Goal: Check status: Check status

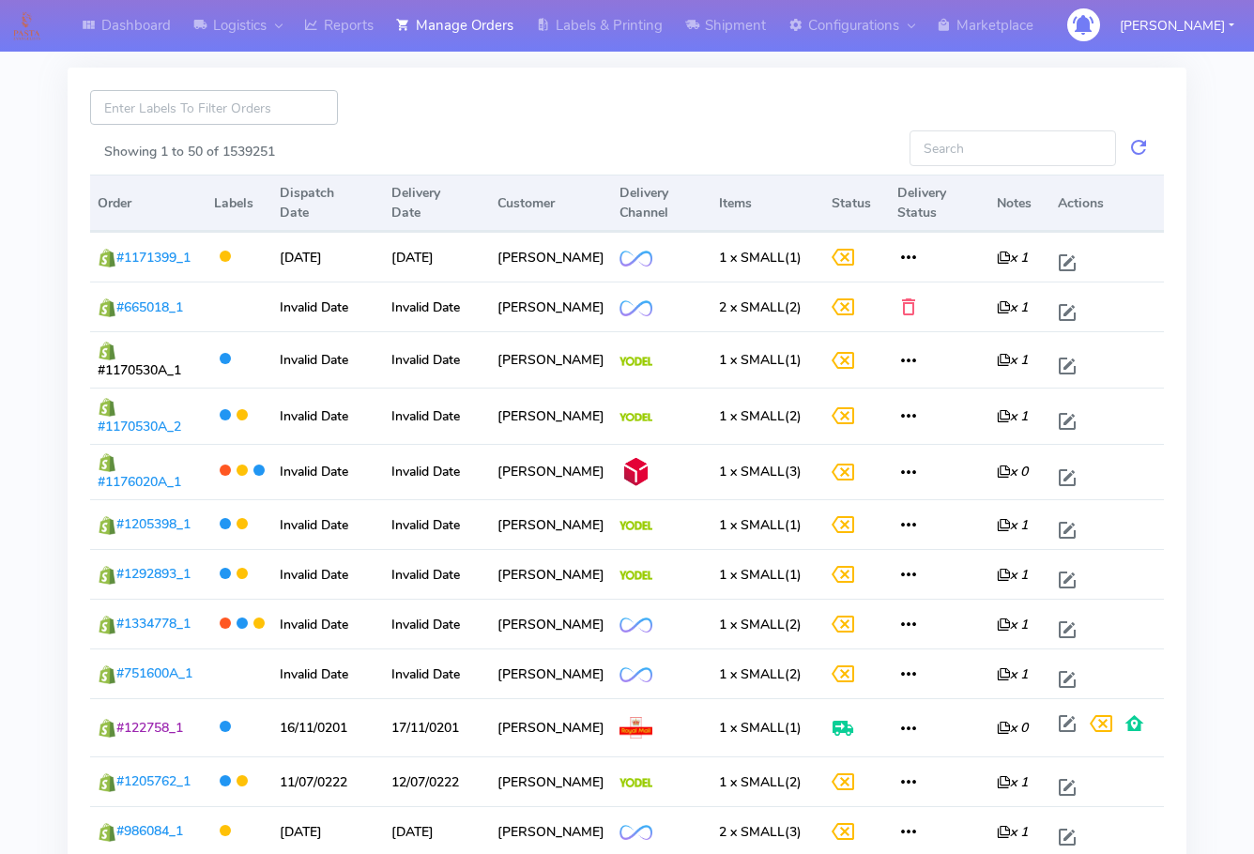
click at [233, 106] on input at bounding box center [214, 107] width 248 height 35
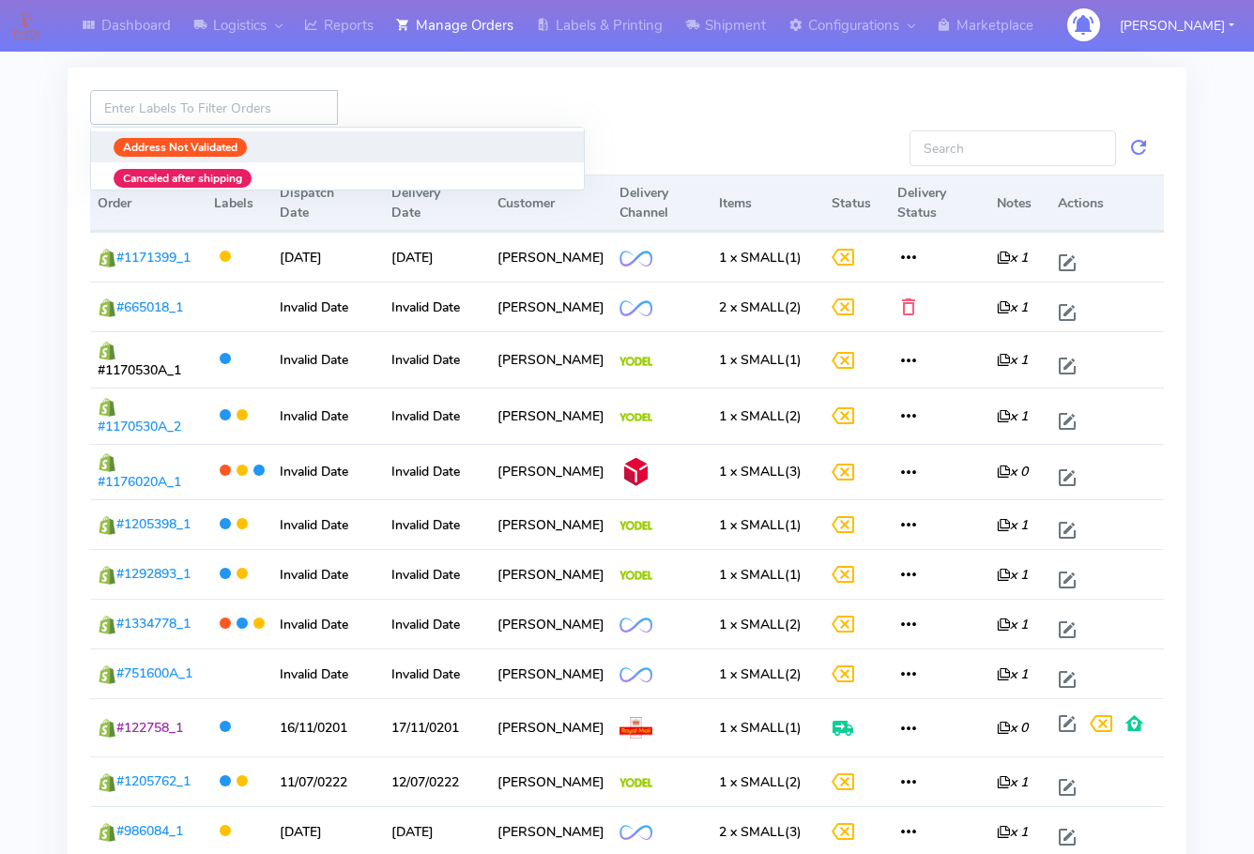
paste input "1625669"
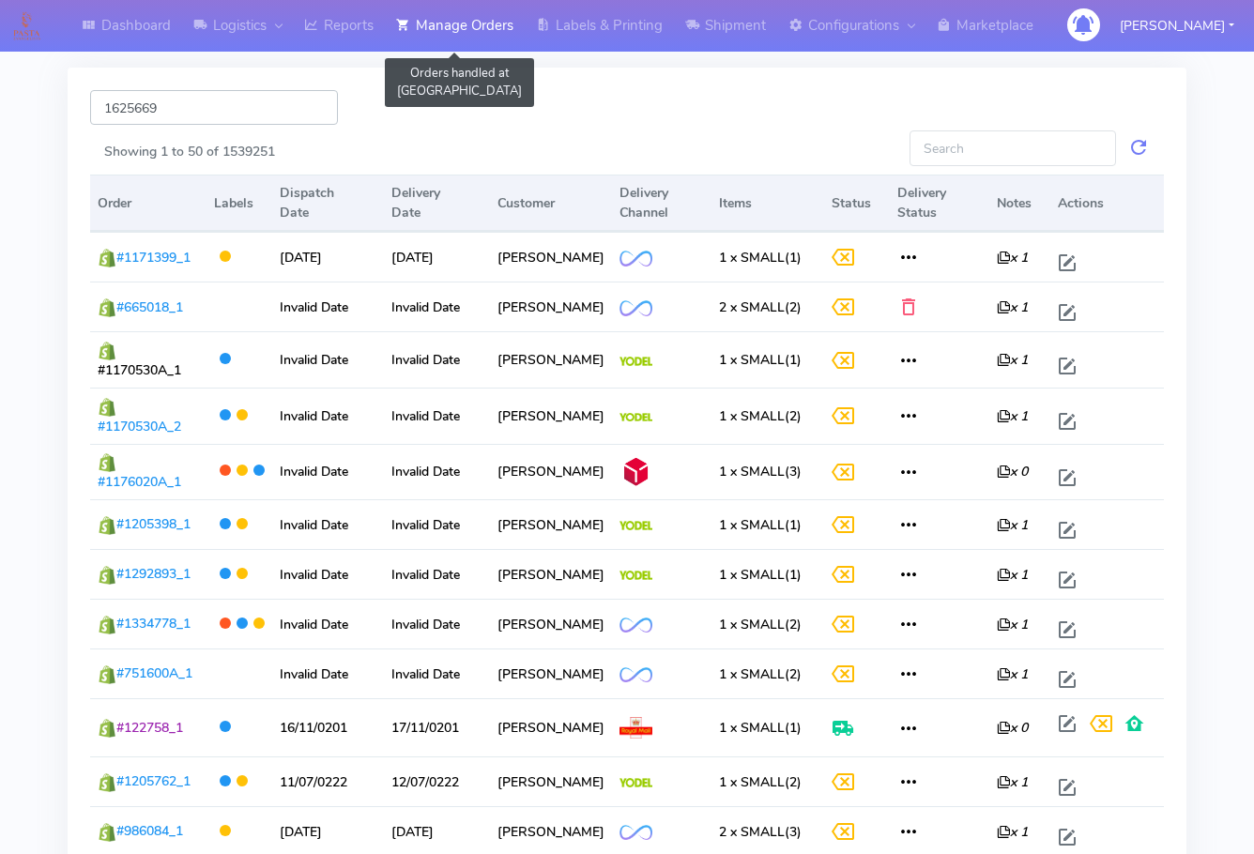
type input "1625669"
click at [466, 24] on link "Manage Orders" at bounding box center [455, 26] width 140 height 52
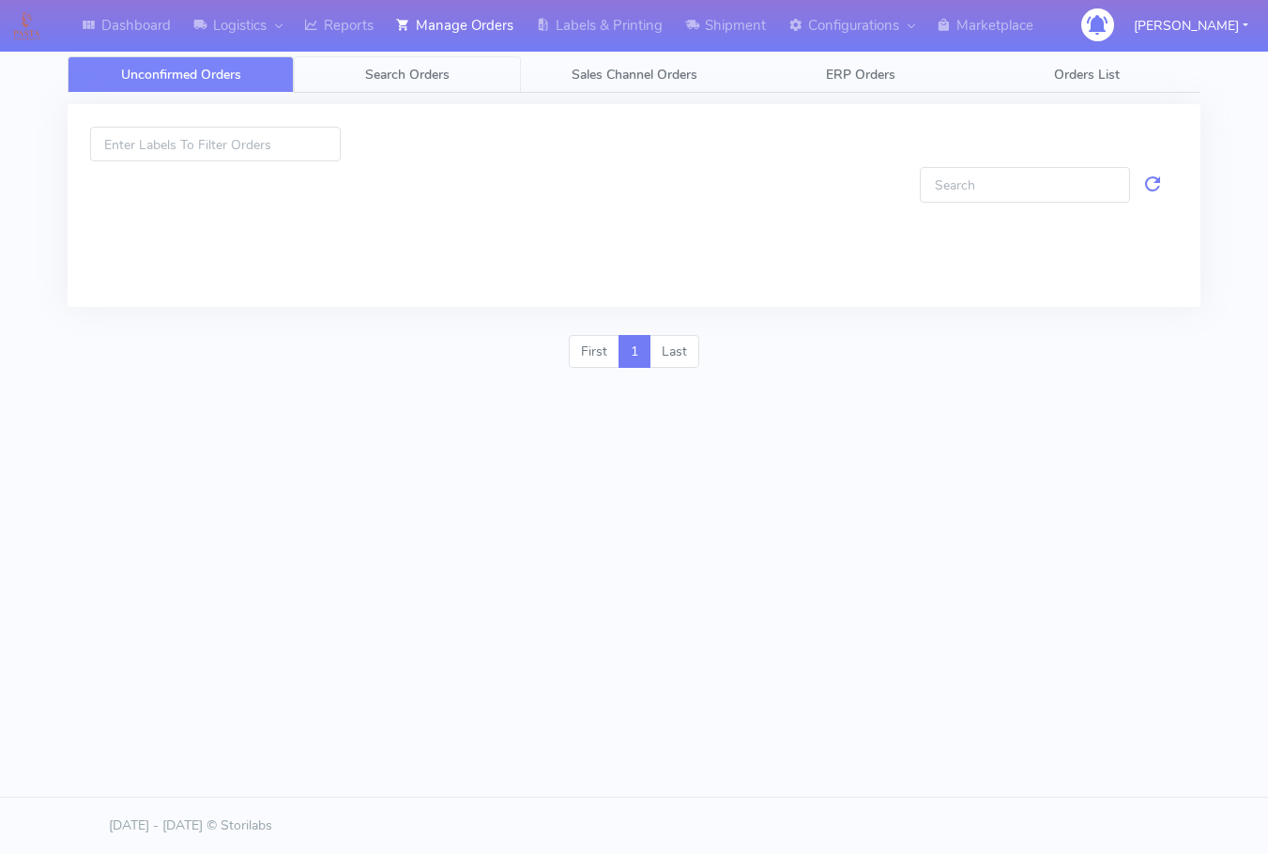
click at [392, 78] on span "Search Orders" at bounding box center [407, 75] width 84 height 18
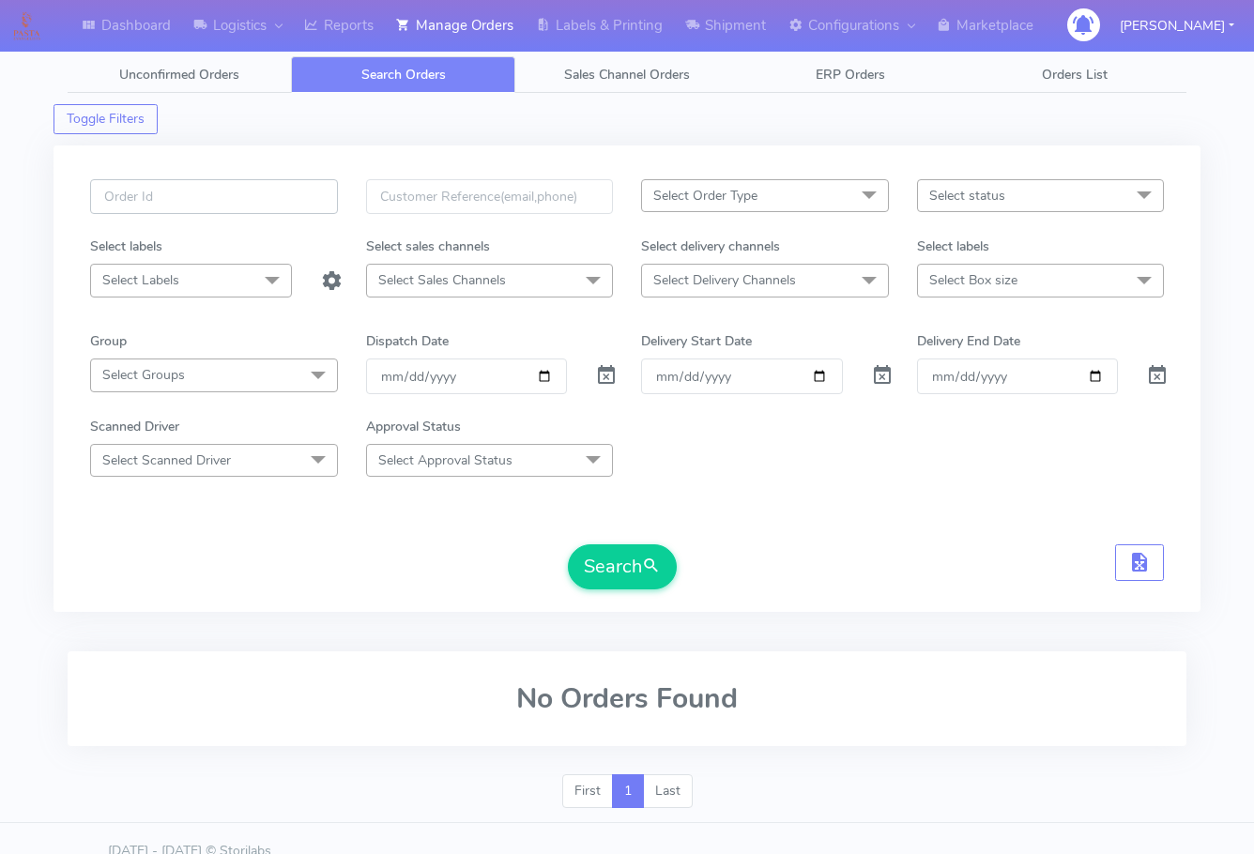
click at [196, 188] on input "text" at bounding box center [214, 196] width 248 height 35
paste input "1625669"
type input "1625669"
click at [601, 376] on span at bounding box center [606, 380] width 23 height 18
click at [632, 553] on button "Search" at bounding box center [622, 567] width 109 height 45
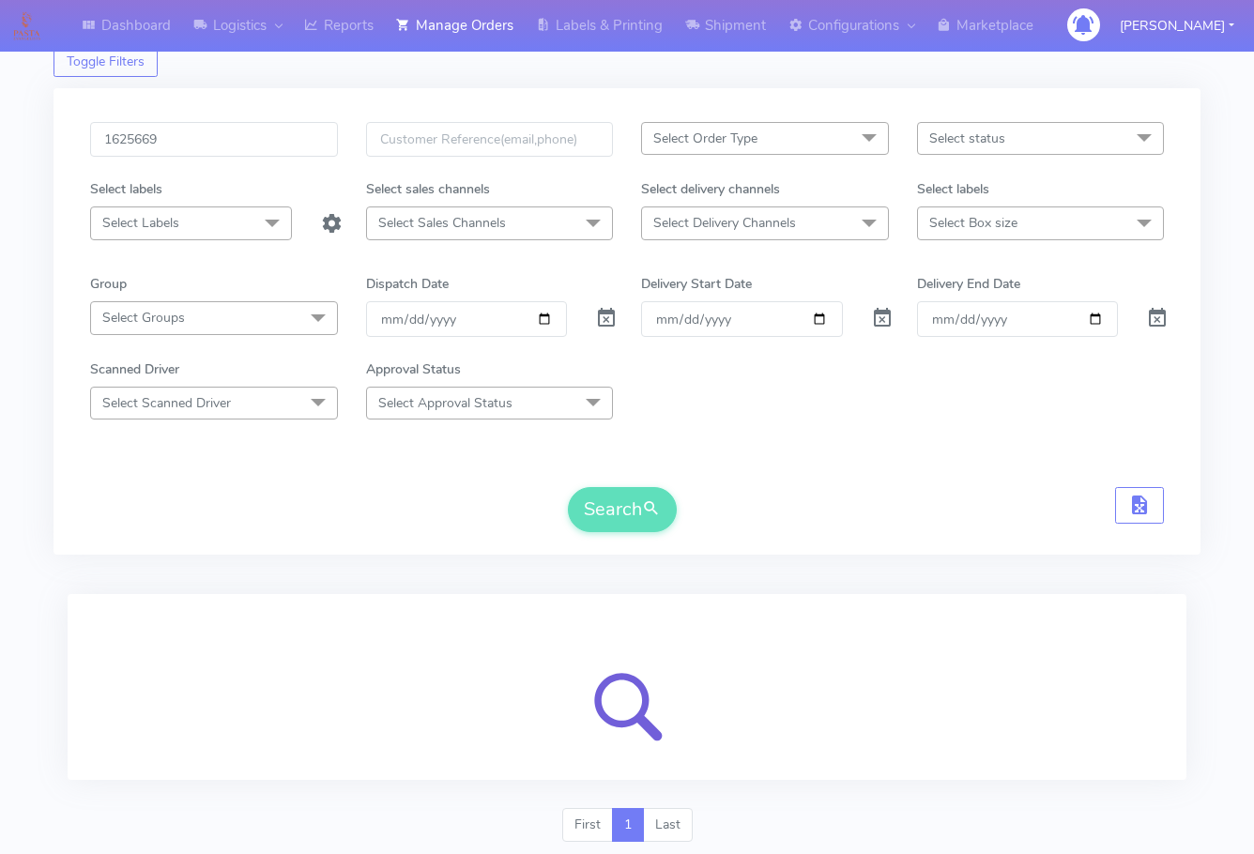
scroll to position [116, 0]
